Goal: Information Seeking & Learning: Learn about a topic

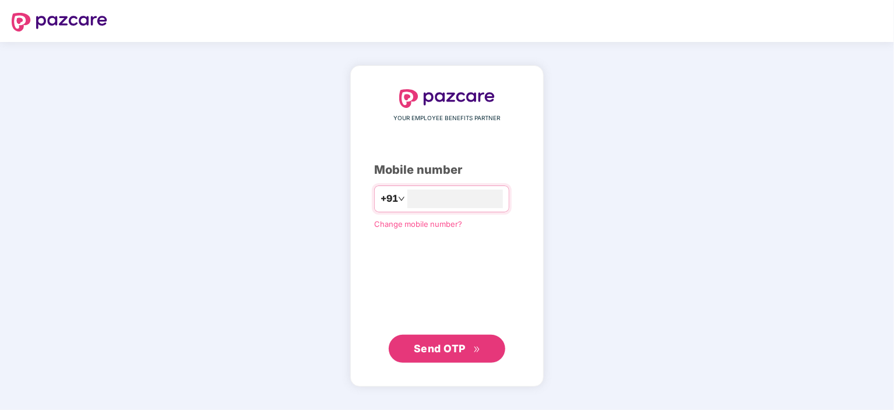
type input "*"
click at [457, 346] on span "Send OTP" at bounding box center [440, 348] width 52 height 12
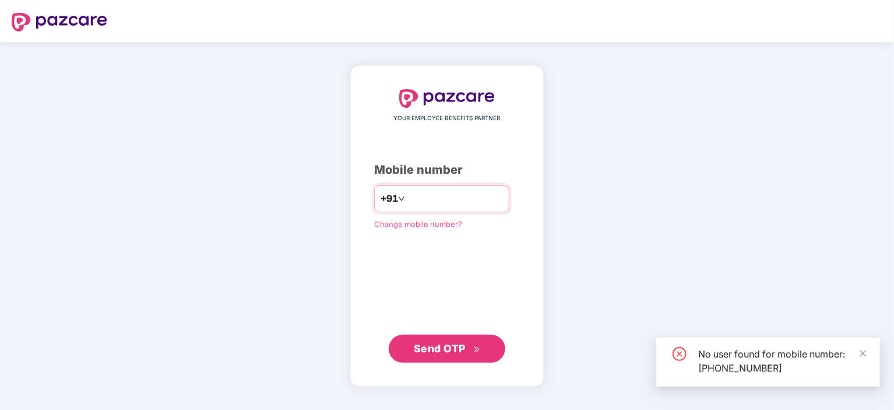
drag, startPoint x: 439, startPoint y: 199, endPoint x: 401, endPoint y: 199, distance: 37.9
click at [408, 199] on input "**********" at bounding box center [456, 198] width 96 height 19
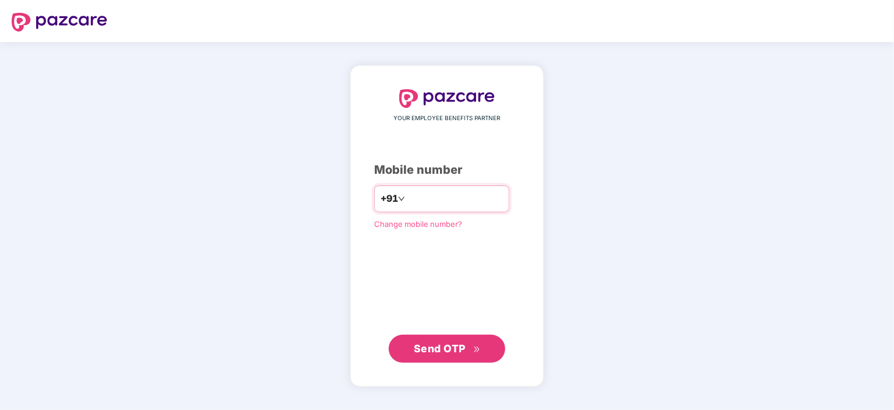
click at [469, 198] on input "**********" at bounding box center [456, 198] width 96 height 19
type input "*"
type input "**********"
click at [458, 350] on span "Send OTP" at bounding box center [440, 348] width 52 height 12
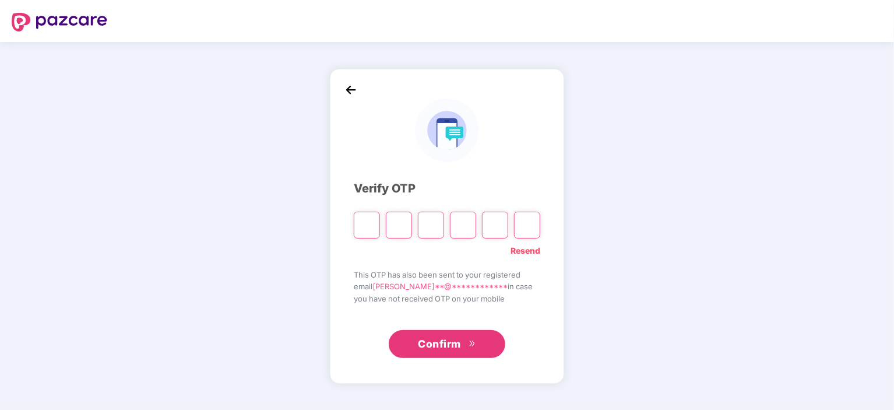
type input "*"
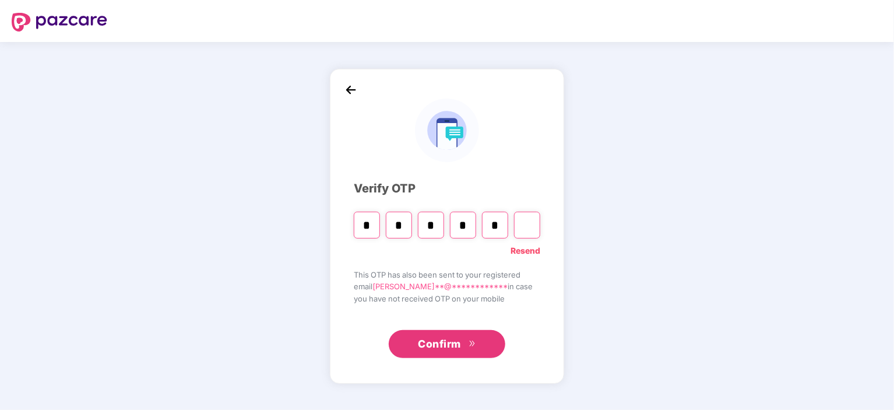
type input "*"
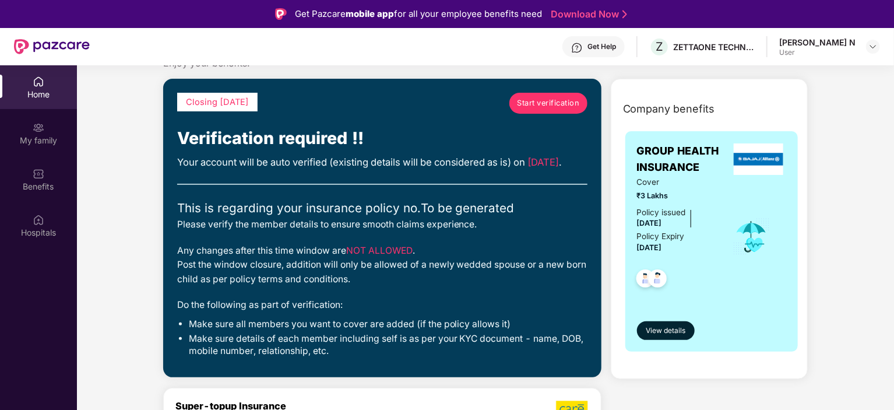
scroll to position [58, 0]
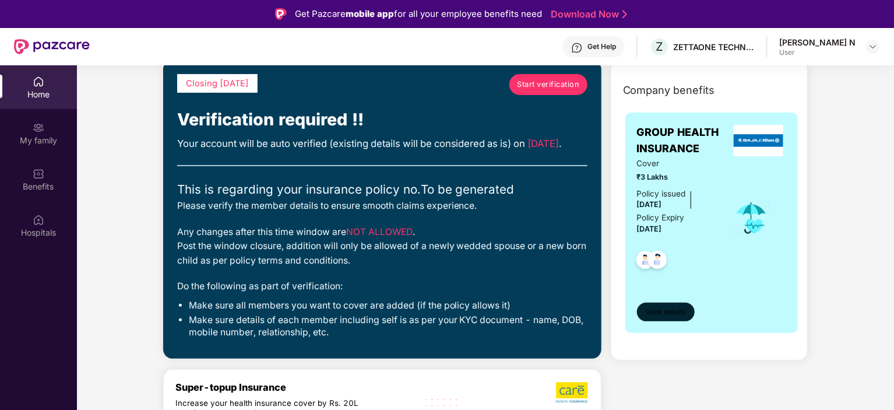
click at [682, 311] on span "View details" at bounding box center [666, 312] width 40 height 11
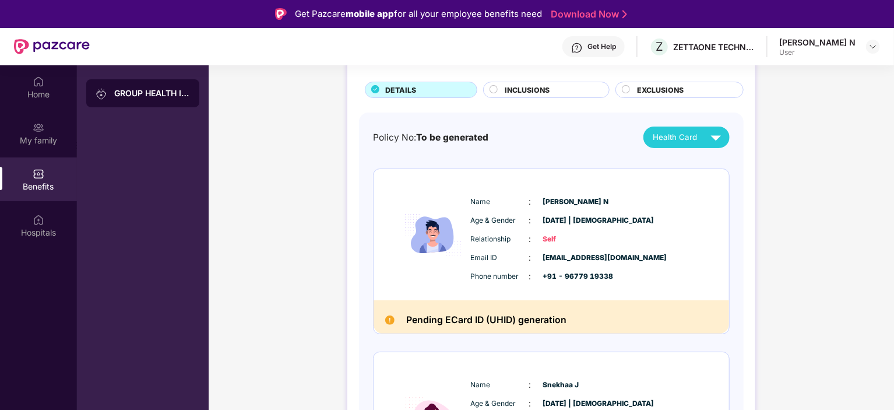
scroll to position [58, 0]
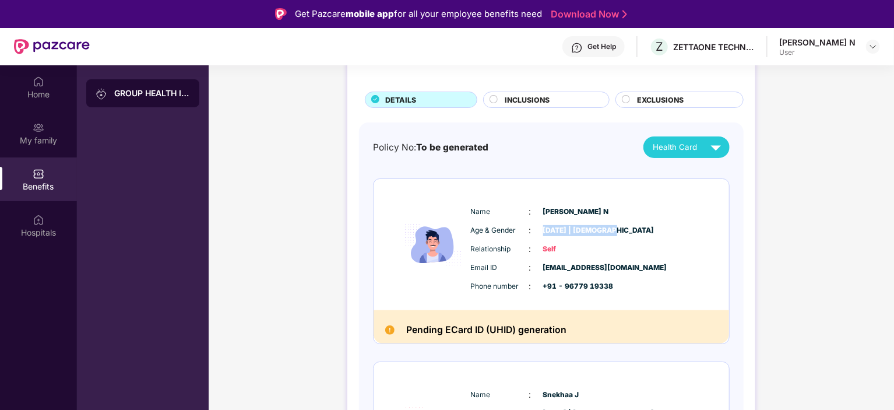
drag, startPoint x: 608, startPoint y: 229, endPoint x: 543, endPoint y: 230, distance: 65.3
click at [543, 230] on span "[DATE] | [DEMOGRAPHIC_DATA]" at bounding box center [572, 230] width 58 height 11
click at [815, 263] on div "GROUP HEALTH INSURANCE DETAILS INCLUSIONS EXCLUSIONS Policy No: To be generated…" at bounding box center [552, 306] width 686 height 586
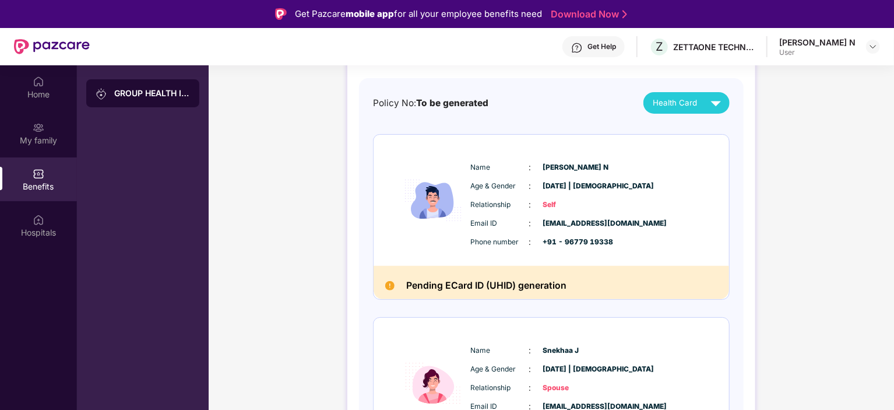
scroll to position [175, 0]
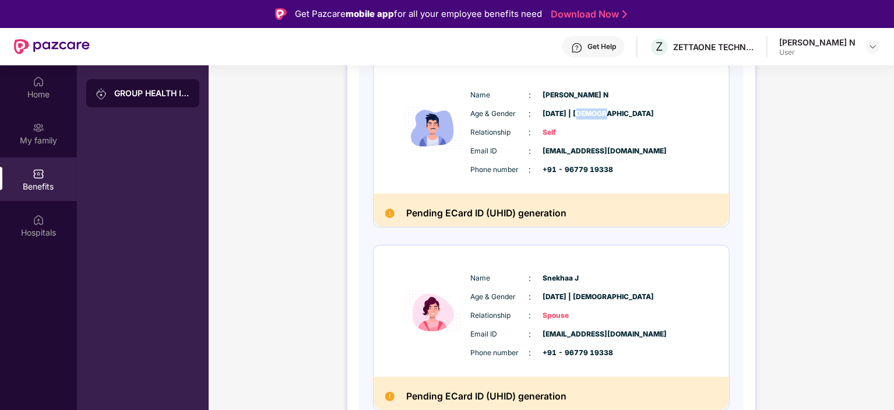
drag, startPoint x: 582, startPoint y: 115, endPoint x: 602, endPoint y: 114, distance: 20.5
click at [602, 114] on span "[DATE] | [DEMOGRAPHIC_DATA]" at bounding box center [572, 113] width 58 height 11
drag, startPoint x: 581, startPoint y: 151, endPoint x: 606, endPoint y: 149, distance: 24.6
click at [602, 149] on span "[EMAIL_ADDRESS][DOMAIN_NAME]" at bounding box center [572, 151] width 58 height 11
click at [788, 179] on div "GROUP HEALTH INSURANCE DETAILS INCLUSIONS EXCLUSIONS Policy No: To be generated…" at bounding box center [552, 189] width 686 height 586
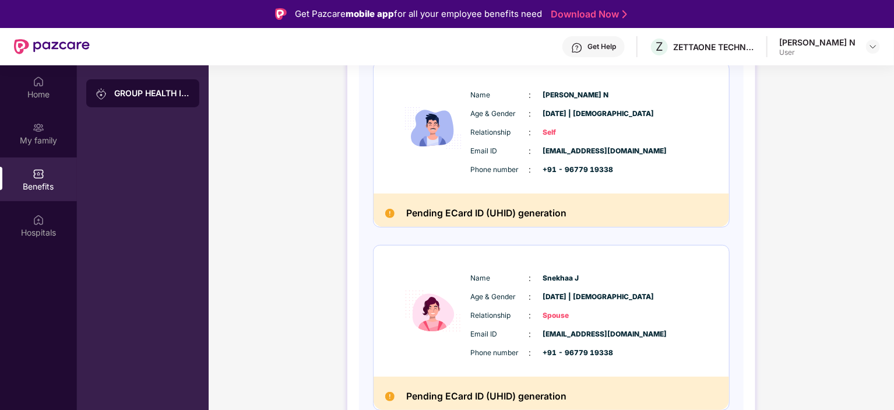
scroll to position [182, 0]
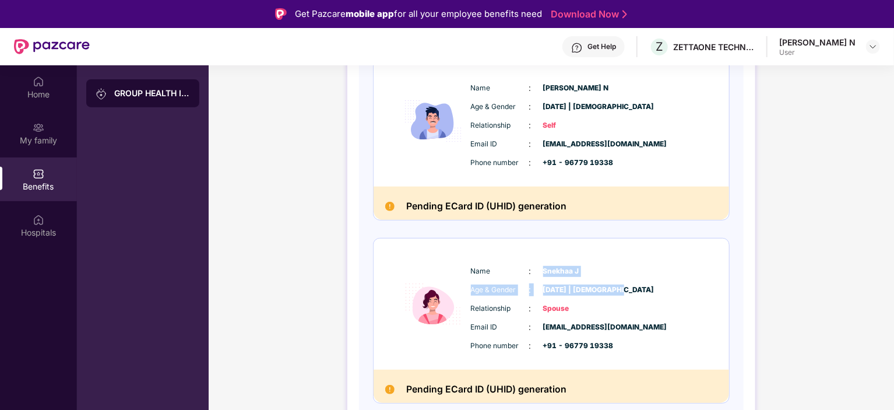
drag, startPoint x: 616, startPoint y: 287, endPoint x: 536, endPoint y: 272, distance: 81.2
click at [536, 272] on div "Name : [PERSON_NAME] Age & Gender : [DATE] | [DEMOGRAPHIC_DATA] Relationship : …" at bounding box center [586, 308] width 237 height 99
click at [786, 259] on div "GROUP HEALTH INSURANCE DETAILS INCLUSIONS EXCLUSIONS Policy No: To be generated…" at bounding box center [552, 182] width 686 height 586
click at [800, 268] on div "GROUP HEALTH INSURANCE DETAILS INCLUSIONS EXCLUSIONS Policy No: To be generated…" at bounding box center [552, 182] width 686 height 586
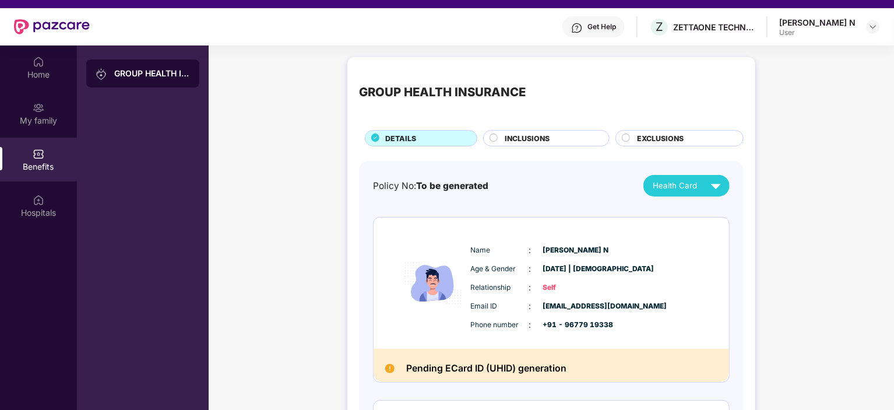
scroll to position [0, 0]
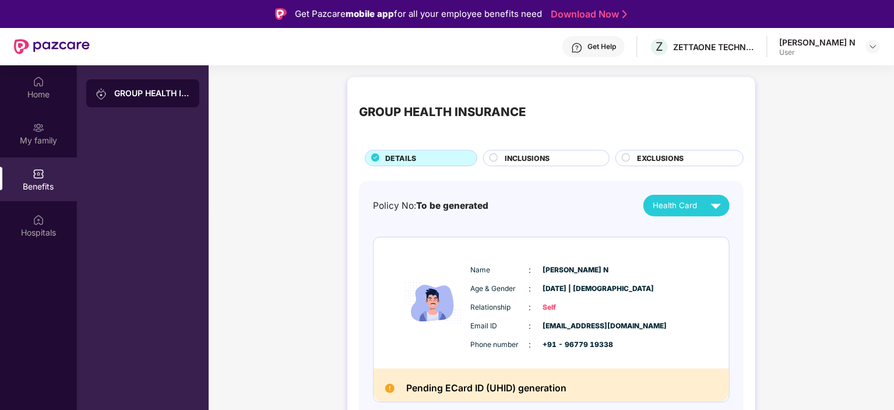
click at [846, 188] on div "GROUP HEALTH INSURANCE DETAILS INCLUSIONS EXCLUSIONS Policy No: To be generated…" at bounding box center [552, 364] width 686 height 586
click at [567, 160] on div "INCLUSIONS" at bounding box center [551, 159] width 104 height 13
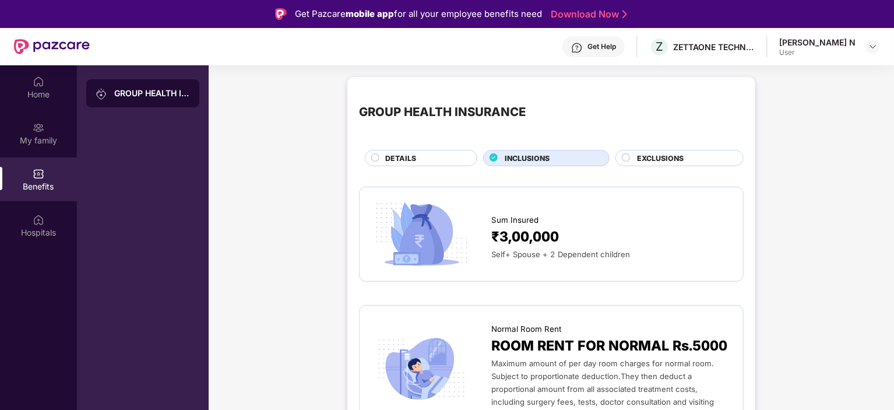
click at [647, 156] on span "EXCLUSIONS" at bounding box center [660, 158] width 47 height 11
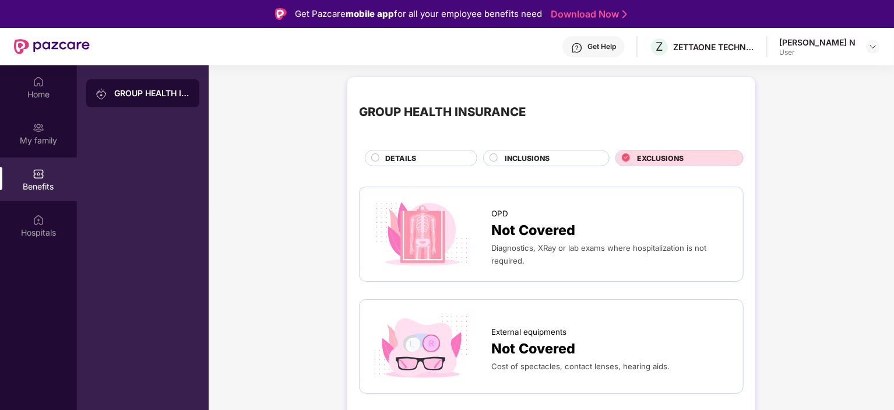
click at [422, 155] on div "DETAILS" at bounding box center [426, 159] width 92 height 13
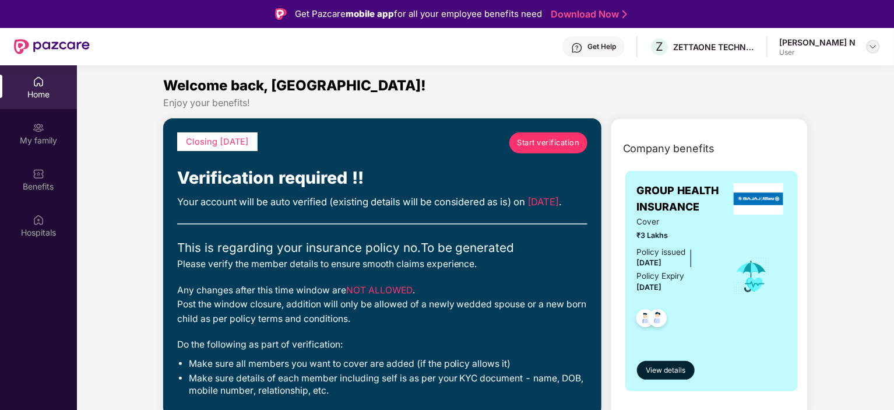
click at [875, 50] on img at bounding box center [873, 46] width 9 height 9
click at [773, 71] on div "Logout" at bounding box center [819, 74] width 152 height 23
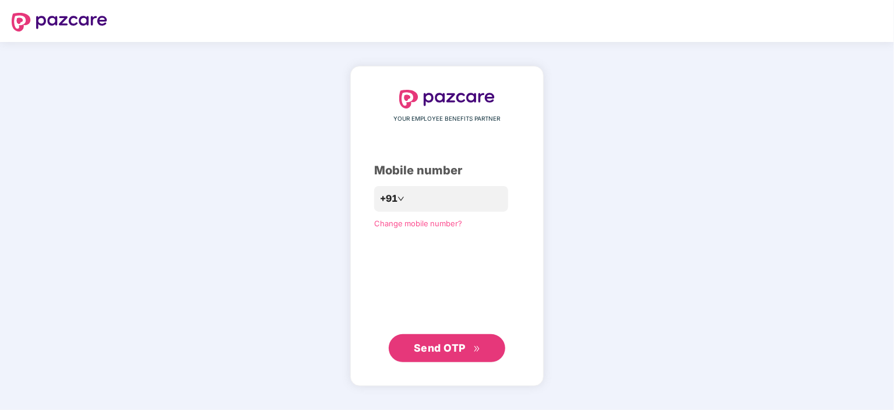
click at [661, 79] on div "YOUR EMPLOYEE BENEFITS PARTNER Mobile number +91 Change mobile number? Send OTP" at bounding box center [447, 226] width 894 height 368
